Goal: Information Seeking & Learning: Learn about a topic

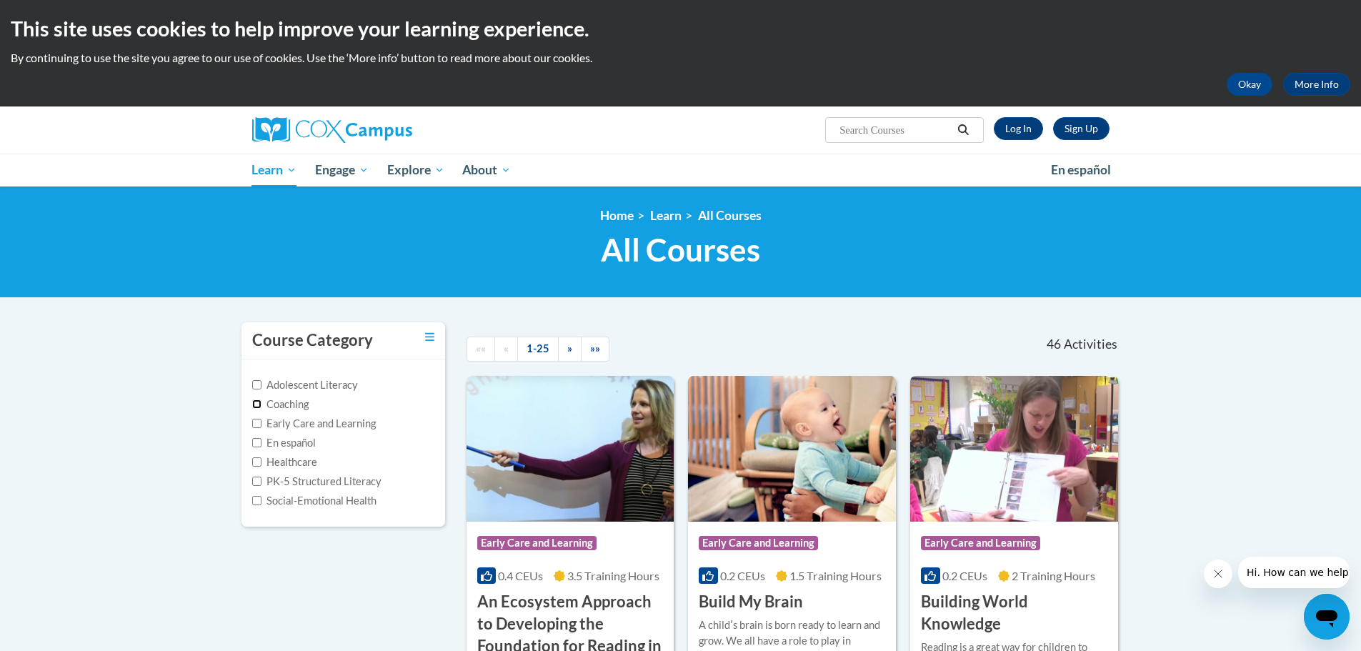
click at [254, 402] on input "Coaching" at bounding box center [256, 403] width 9 height 9
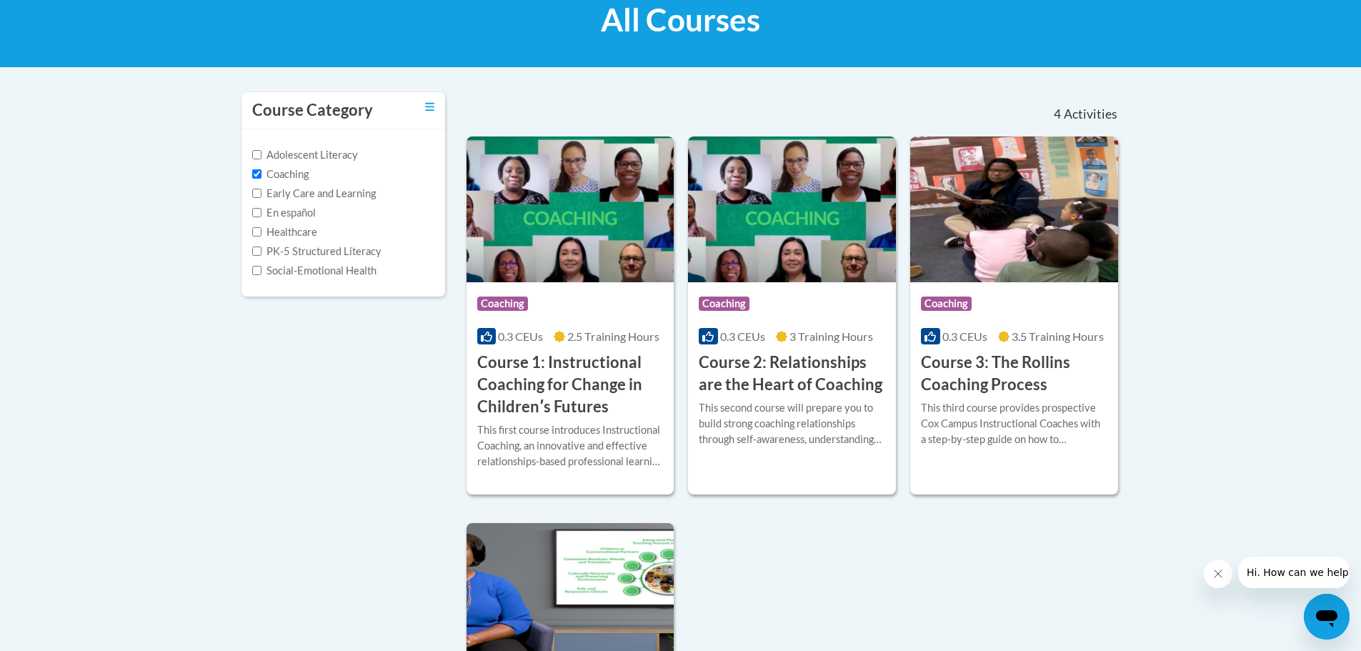
scroll to position [214, 0]
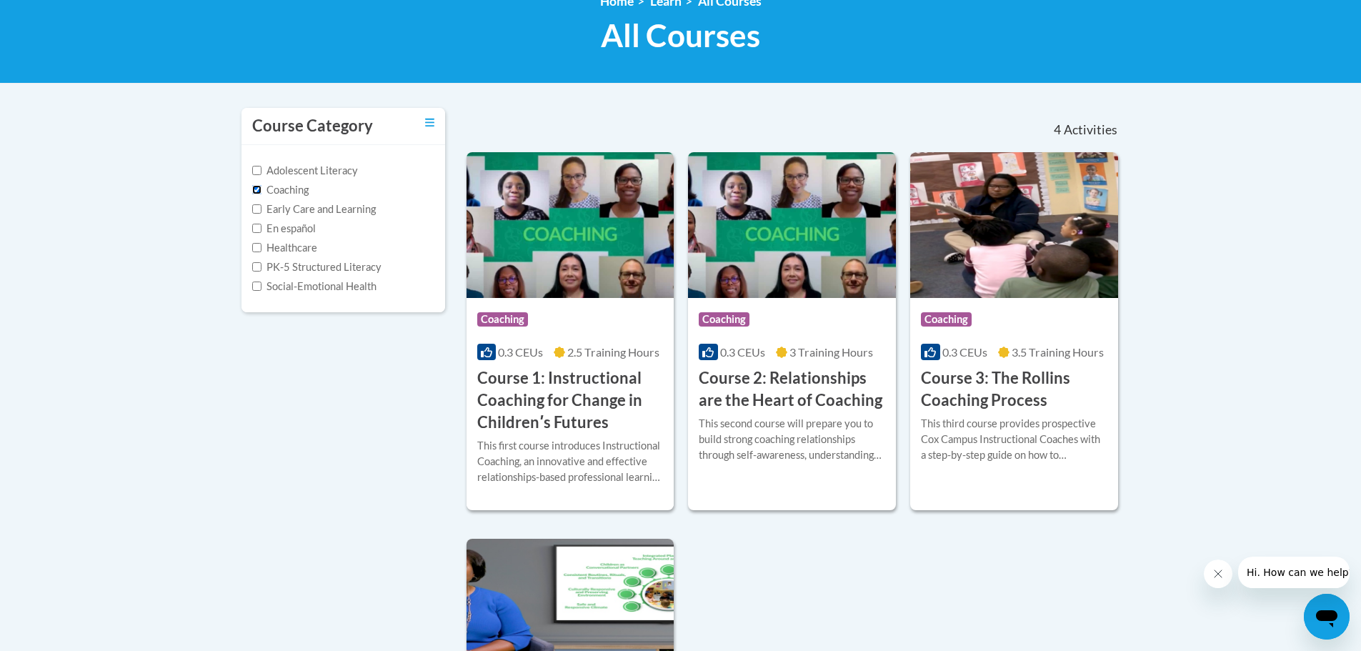
click at [254, 188] on input "Coaching" at bounding box center [256, 189] width 9 height 9
checkbox input "false"
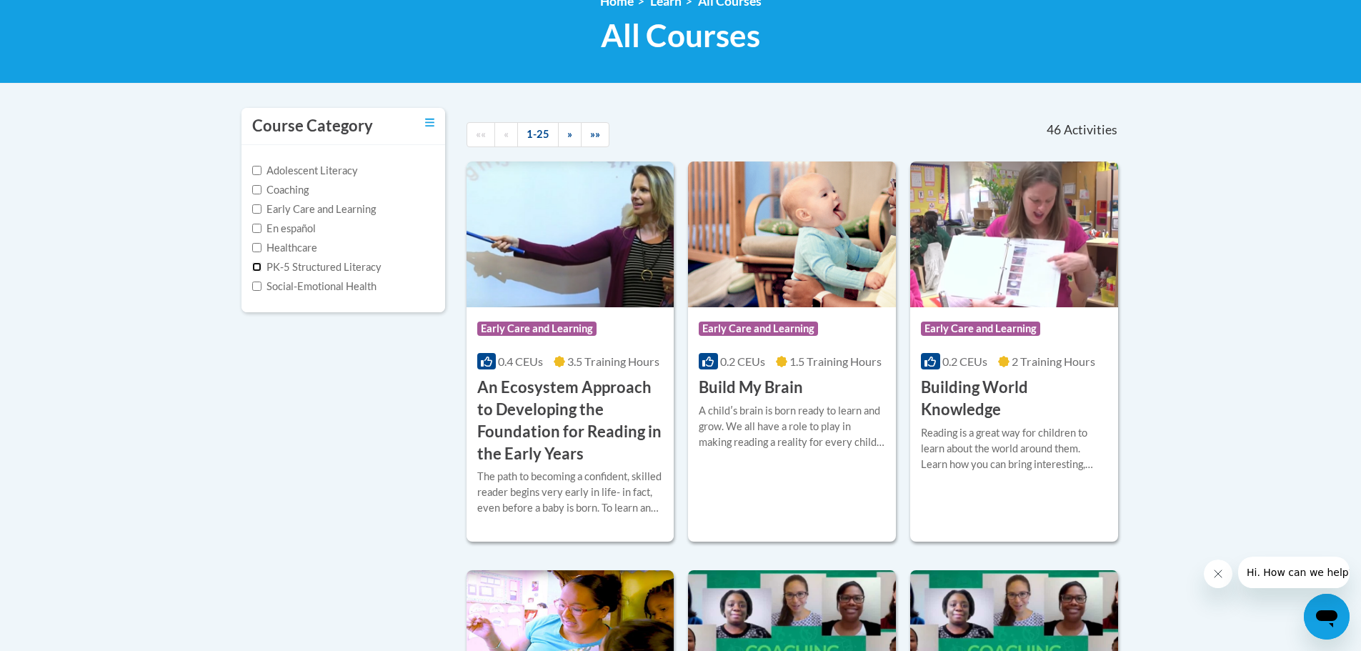
click at [255, 268] on input "PK-5 Structured Literacy" at bounding box center [256, 266] width 9 height 9
checkbox input "true"
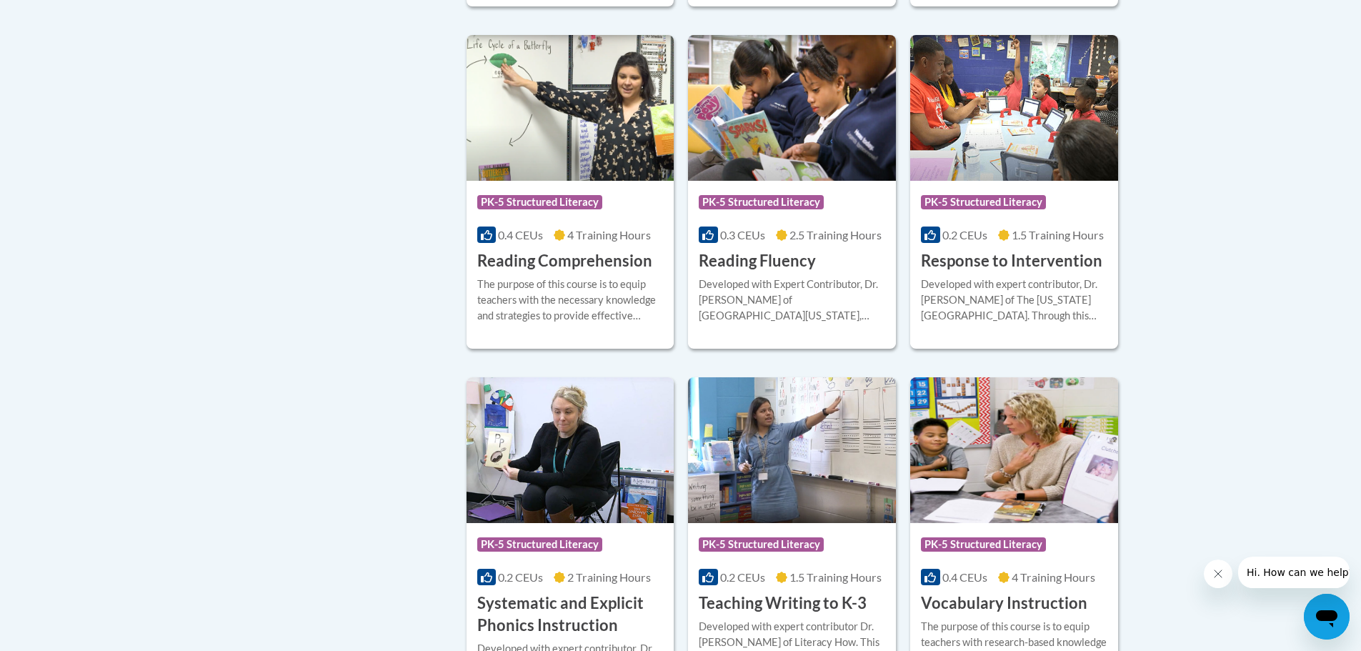
scroll to position [1429, 0]
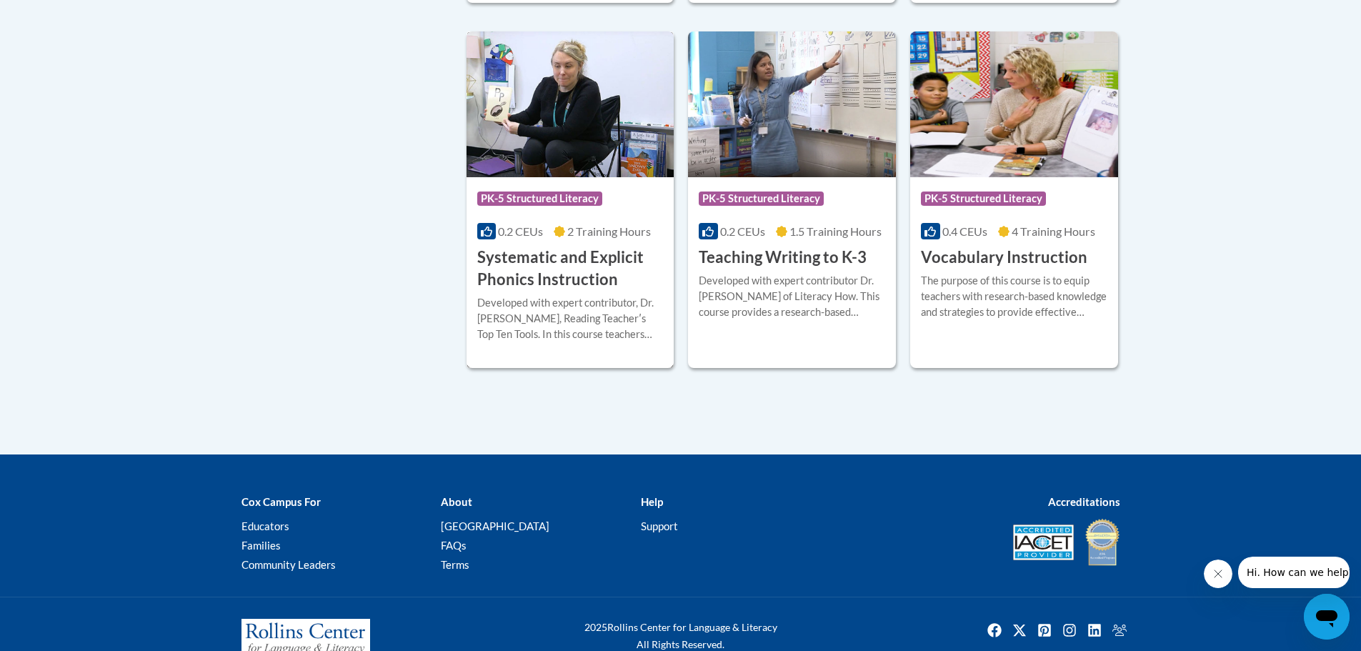
click at [610, 257] on h3 "Systematic and Explicit Phonics Instruction" at bounding box center [570, 269] width 187 height 44
click at [605, 264] on h3 "Systematic and Explicit Phonics Instruction" at bounding box center [570, 269] width 187 height 44
click at [545, 287] on h3 "Systematic and Explicit Phonics Instruction" at bounding box center [570, 269] width 187 height 44
click at [543, 279] on h3 "Systematic and Explicit Phonics Instruction" at bounding box center [570, 269] width 187 height 44
click at [539, 102] on img at bounding box center [571, 104] width 208 height 146
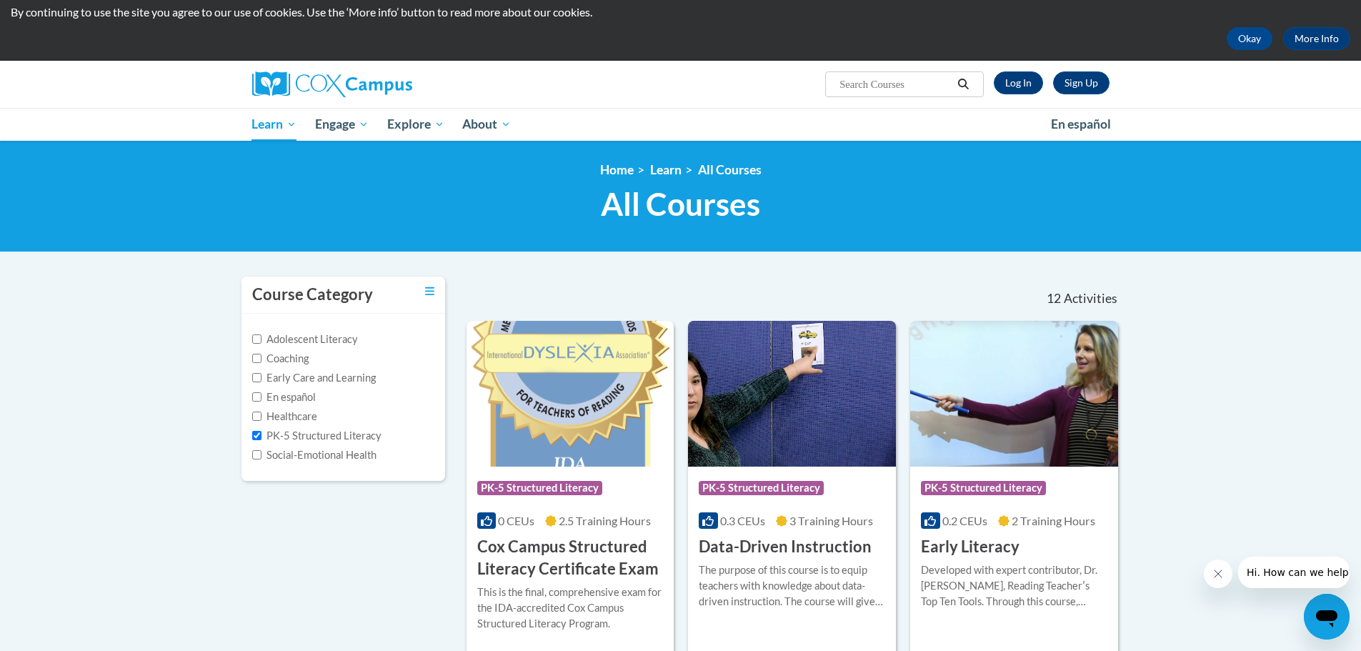
scroll to position [0, 0]
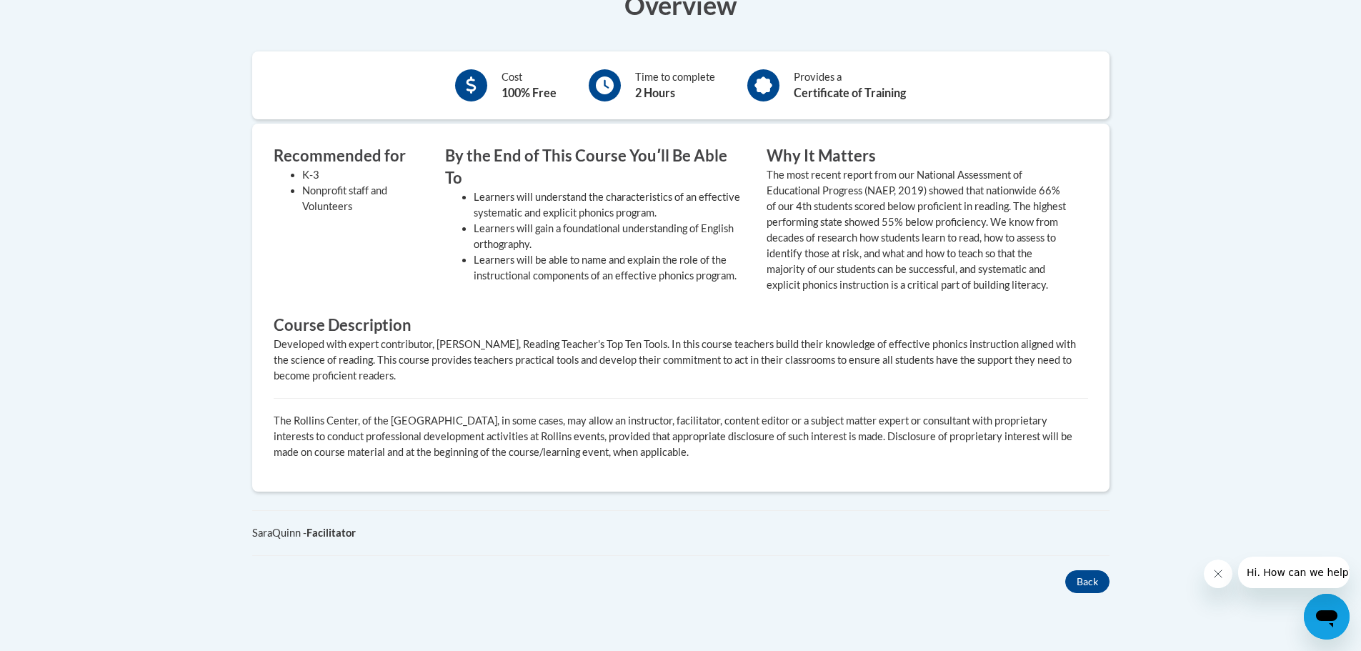
scroll to position [429, 0]
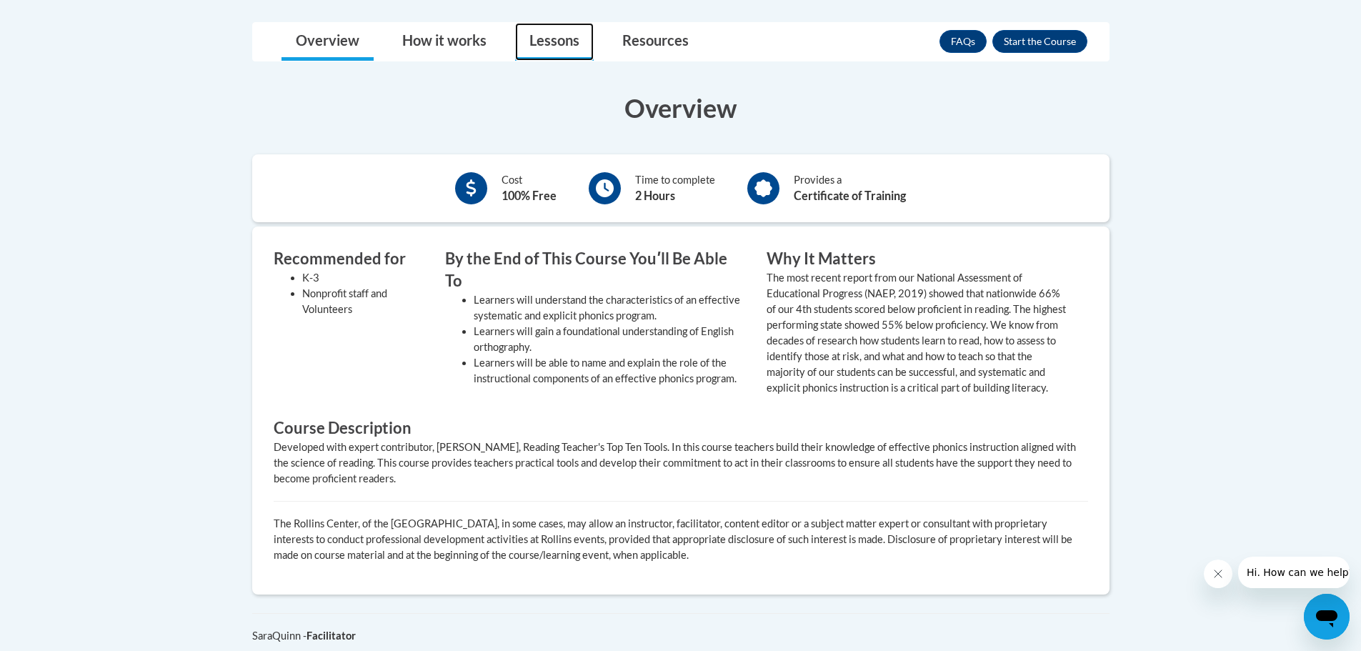
click at [560, 36] on link "Lessons" at bounding box center [554, 42] width 79 height 38
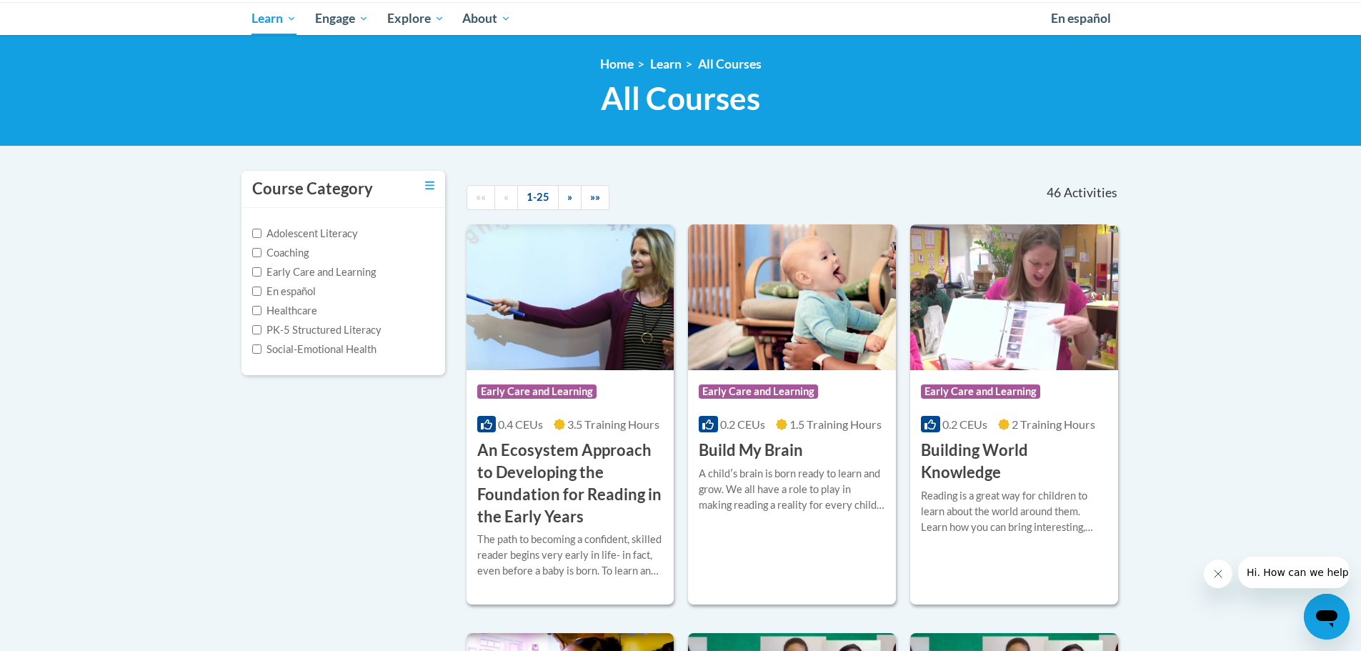
scroll to position [214, 0]
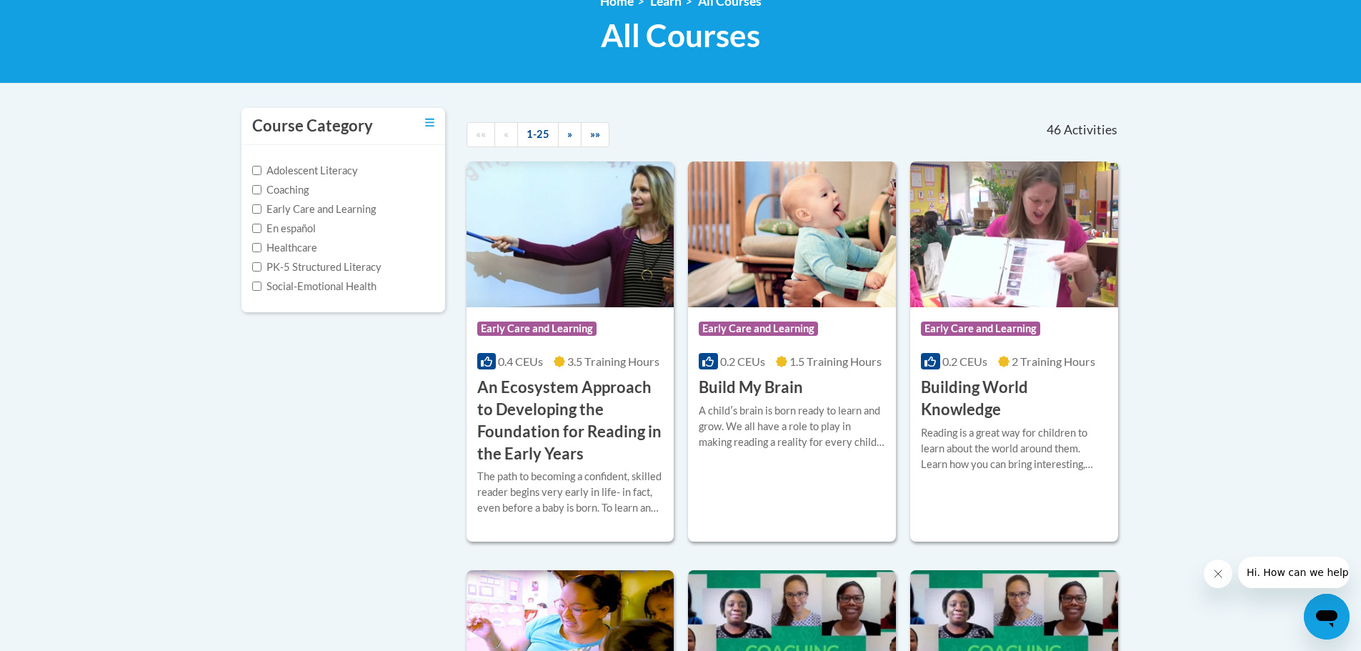
click at [276, 271] on label "PK-5 Structured Literacy" at bounding box center [316, 267] width 129 height 16
click at [262, 271] on input "PK-5 Structured Literacy" at bounding box center [256, 266] width 9 height 9
checkbox input "true"
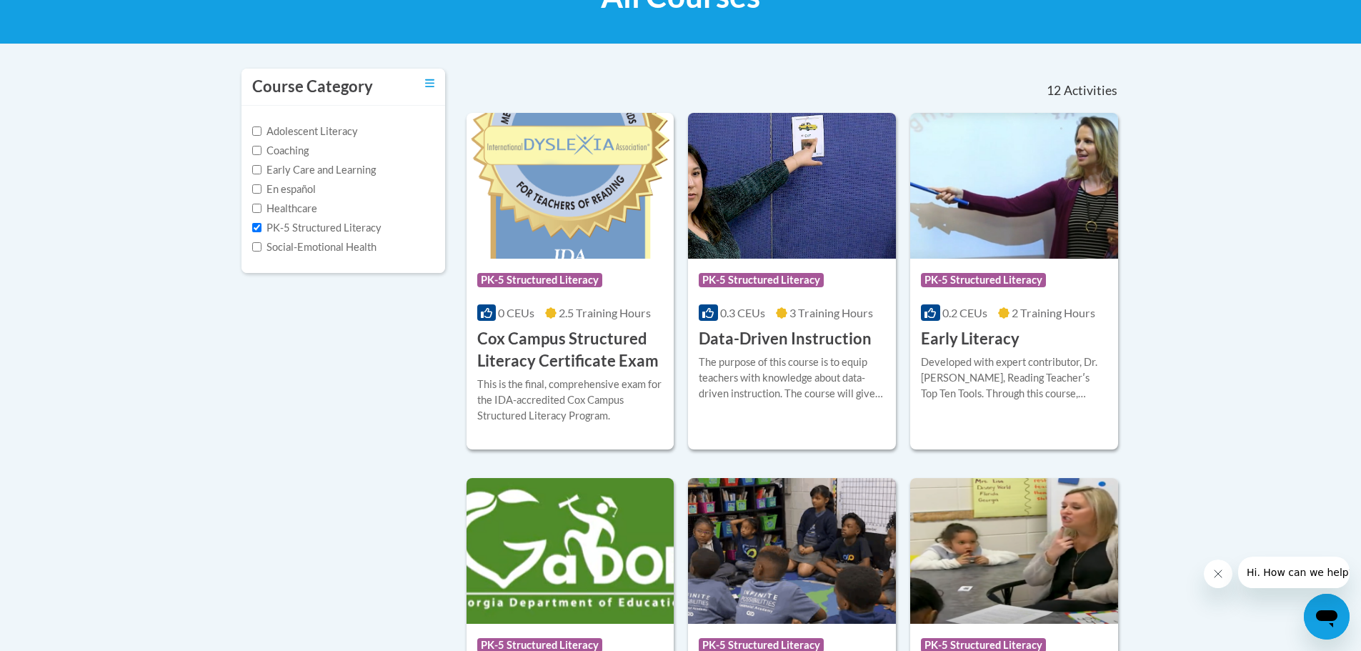
scroll to position [286, 0]
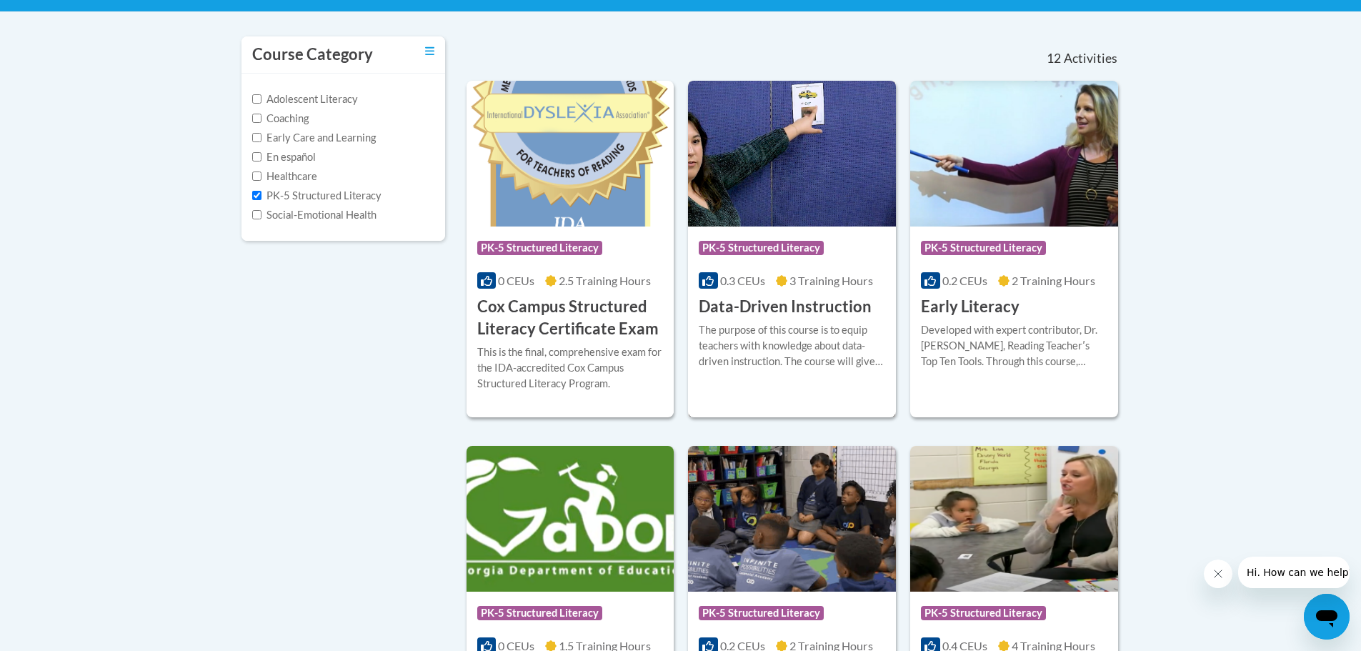
click at [754, 352] on div "The purpose of this course is to equip teachers with knowledge about data-drive…" at bounding box center [792, 345] width 187 height 47
click at [760, 309] on h3 "Data-Driven Instruction" at bounding box center [785, 307] width 173 height 22
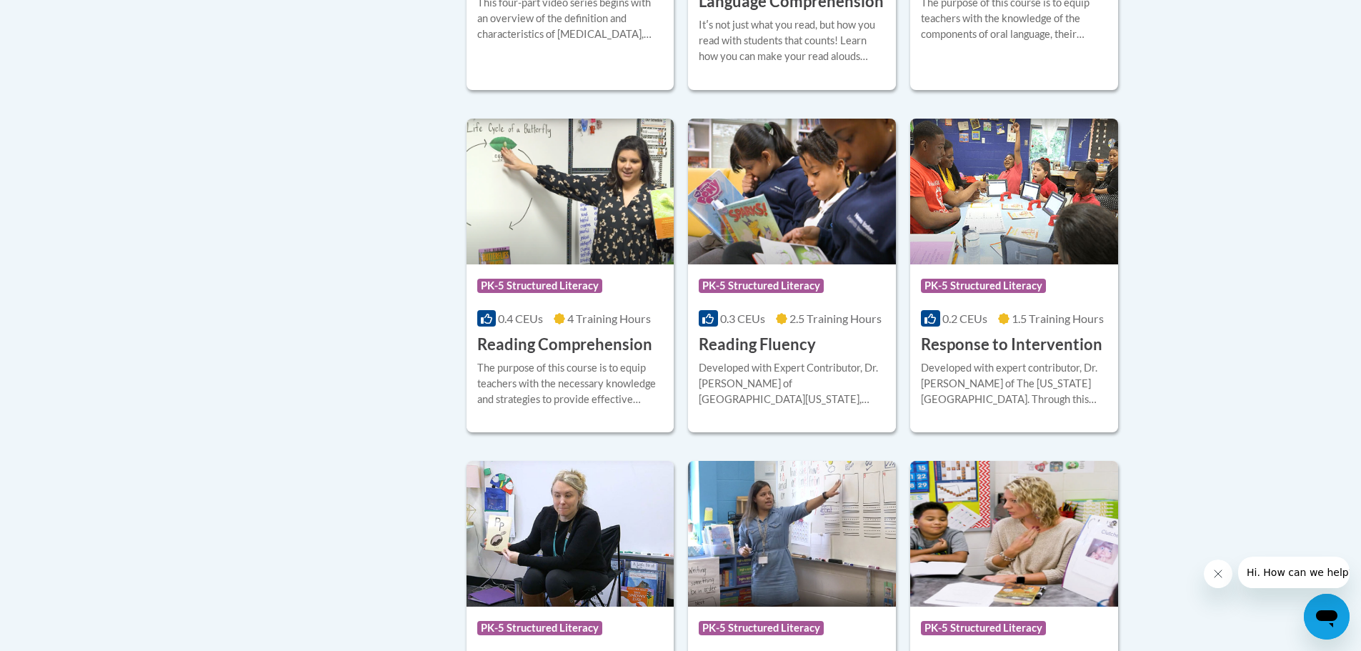
scroll to position [1000, 0]
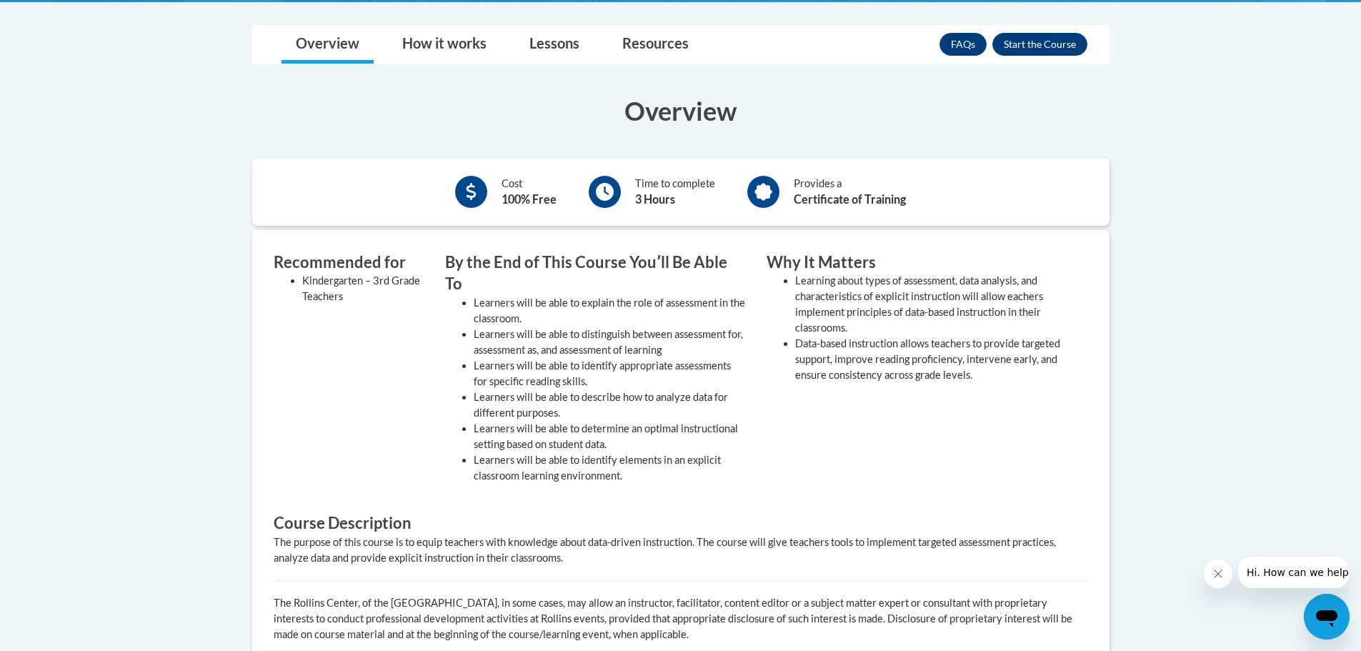
scroll to position [214, 0]
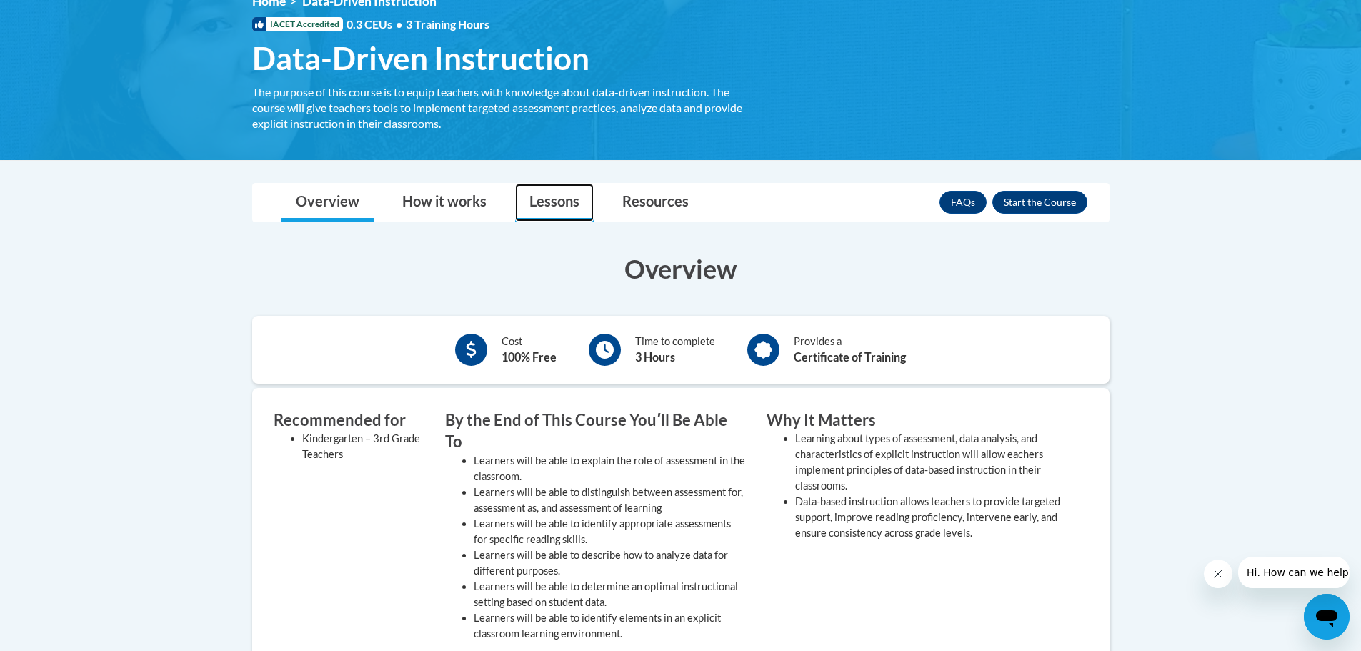
click at [552, 203] on link "Lessons" at bounding box center [554, 203] width 79 height 38
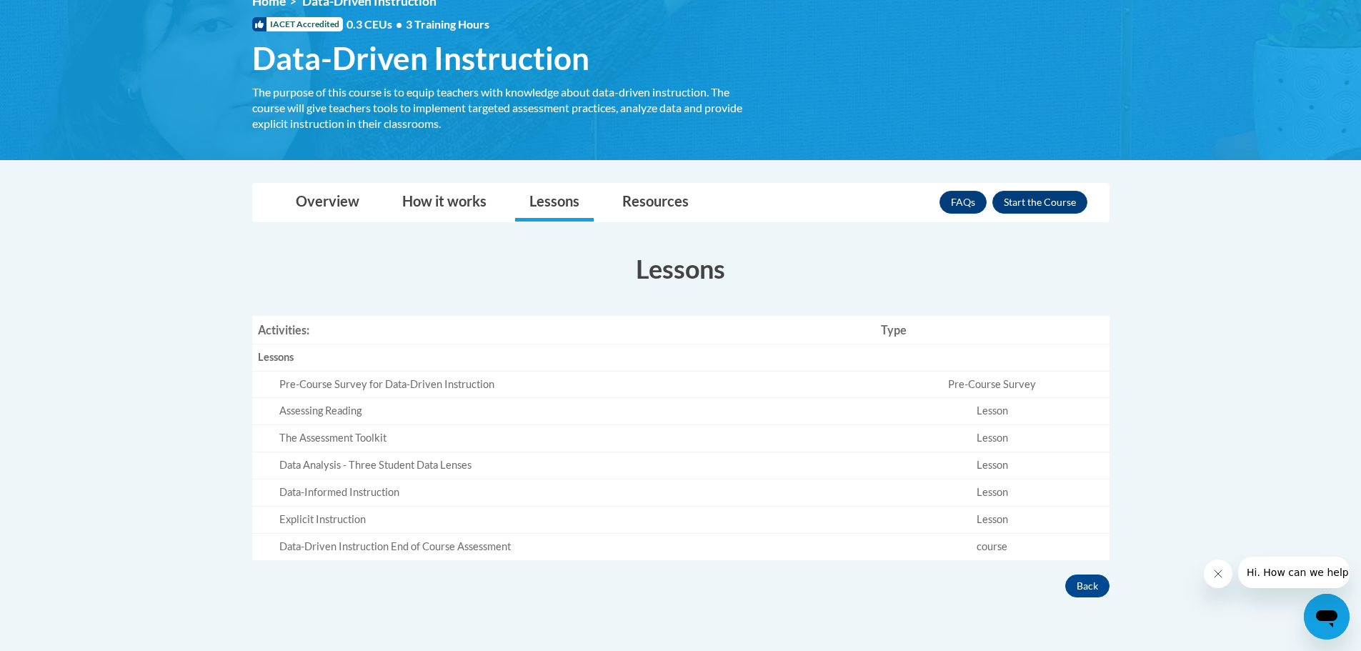
click at [329, 520] on div "Explicit Instruction" at bounding box center [574, 519] width 590 height 15
